Goal: Transaction & Acquisition: Download file/media

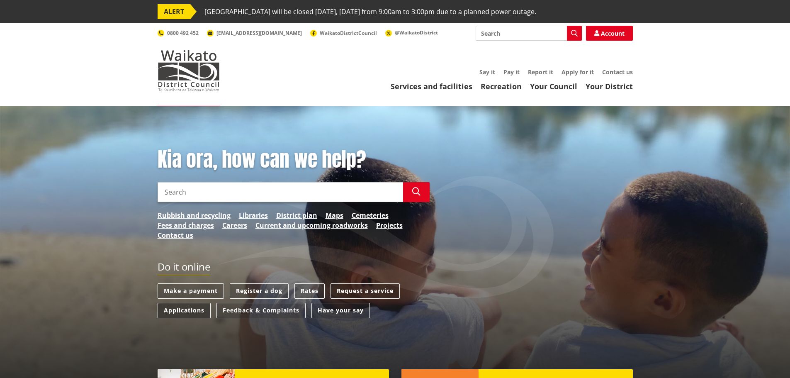
click at [193, 311] on link "Applications" at bounding box center [183, 310] width 53 height 15
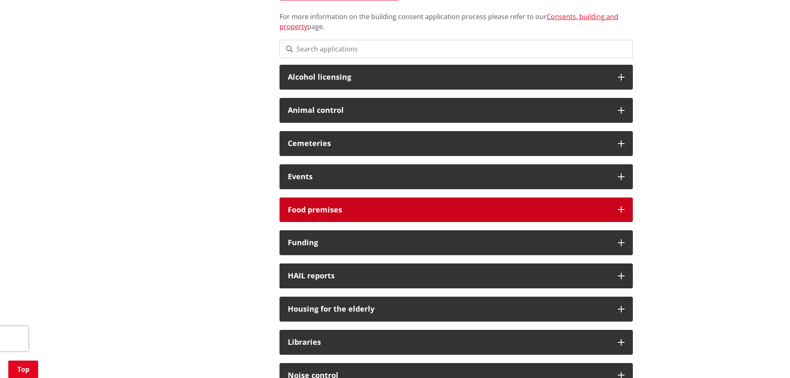
scroll to position [245, 0]
drag, startPoint x: 320, startPoint y: 203, endPoint x: 323, endPoint y: 208, distance: 5.4
click at [323, 208] on div "Food premises" at bounding box center [455, 209] width 353 height 25
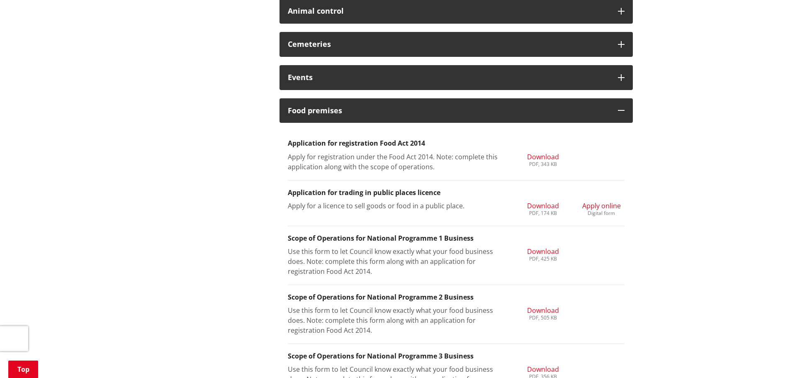
scroll to position [344, 0]
click at [541, 309] on span "Download" at bounding box center [543, 309] width 32 height 9
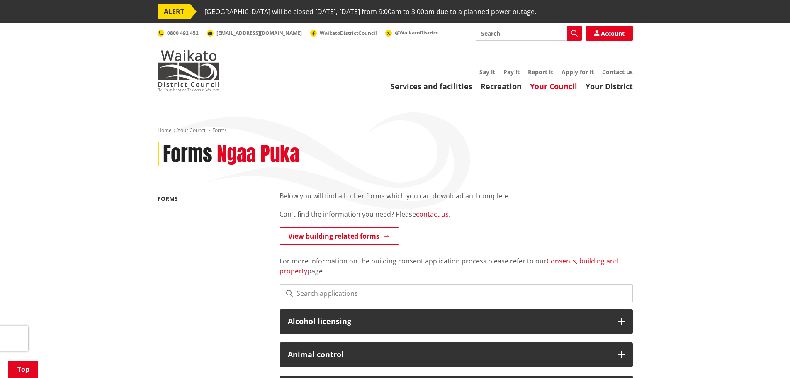
scroll to position [344, 0]
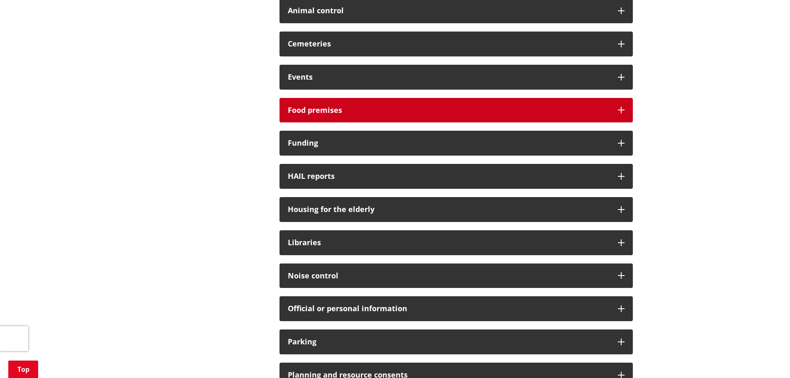
click at [357, 111] on h3 "Food premises" at bounding box center [449, 110] width 322 height 8
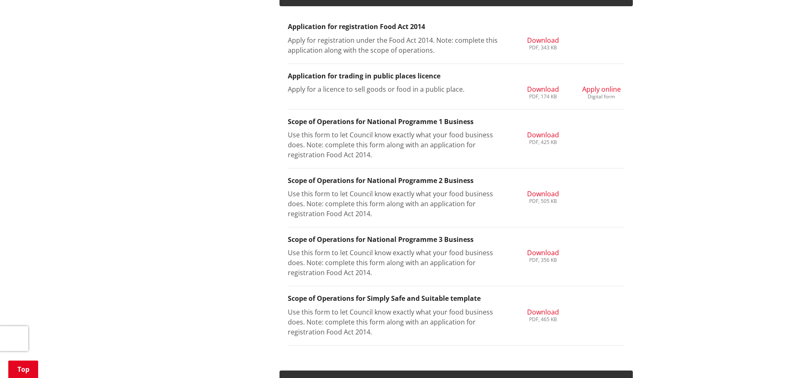
scroll to position [470, 0]
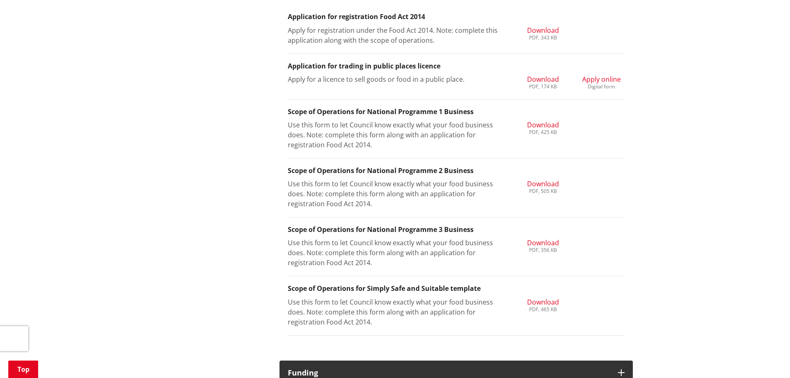
click at [545, 242] on span "Download" at bounding box center [543, 242] width 32 height 9
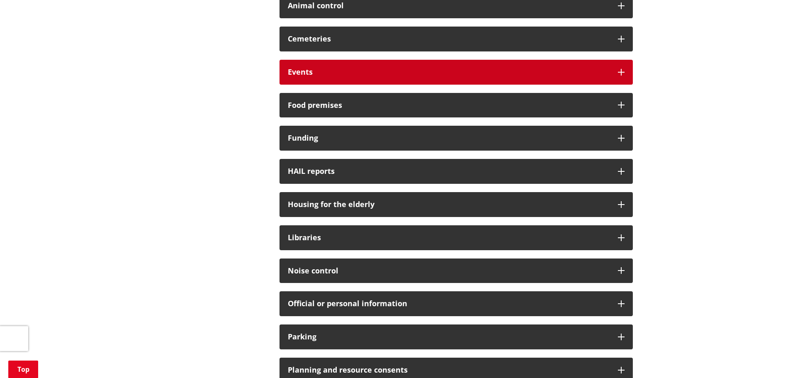
scroll to position [335, 0]
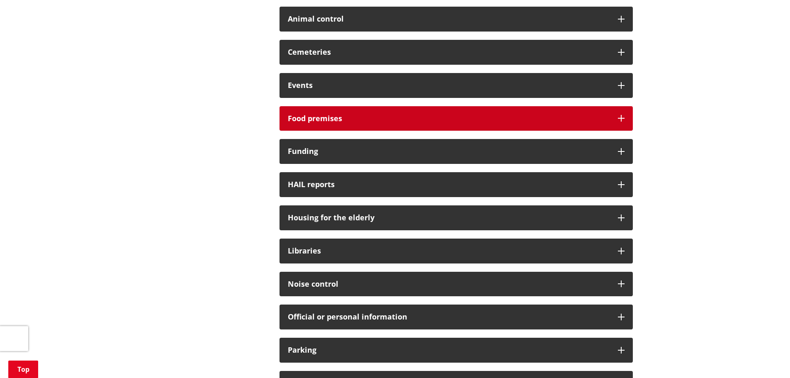
drag, startPoint x: 336, startPoint y: 116, endPoint x: 433, endPoint y: 106, distance: 97.9
click at [348, 115] on h3 "Food premises" at bounding box center [449, 118] width 322 height 8
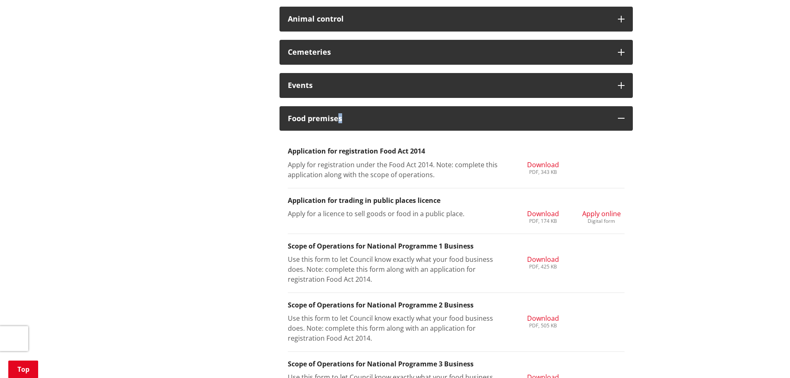
click at [541, 317] on span "Download" at bounding box center [543, 317] width 32 height 9
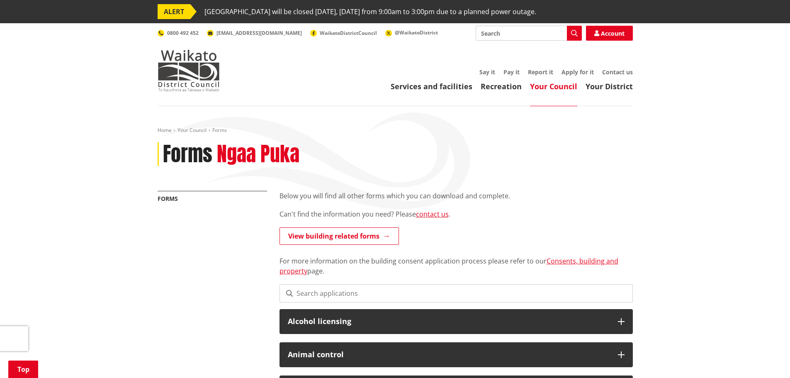
scroll to position [335, 0]
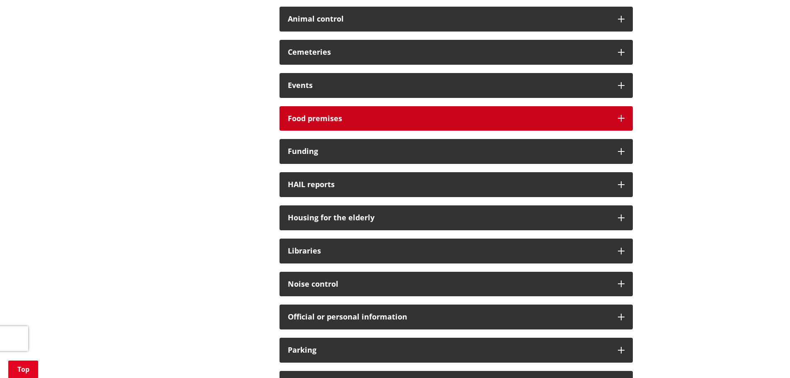
click at [620, 117] on icon at bounding box center [621, 118] width 7 height 7
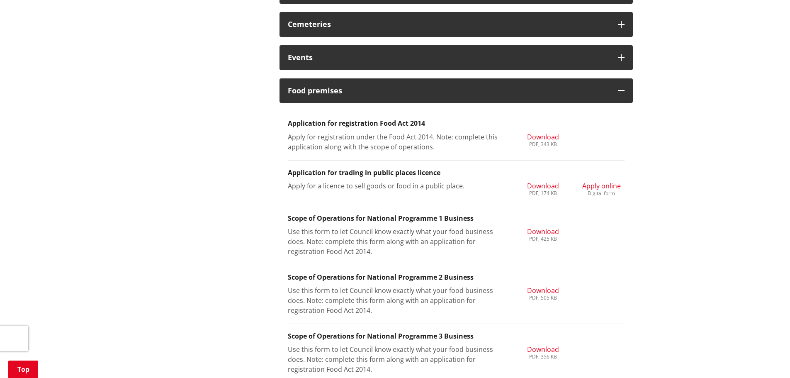
scroll to position [354, 0]
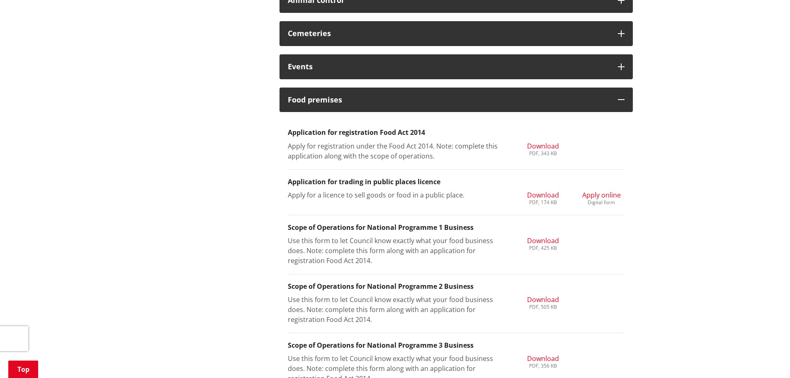
click at [543, 147] on span "Download" at bounding box center [543, 145] width 32 height 9
